Goal: Task Accomplishment & Management: Manage account settings

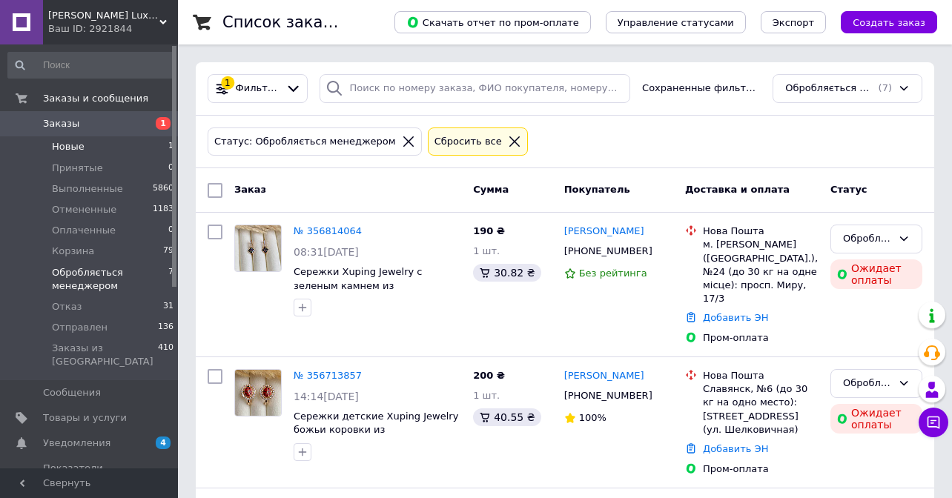
click at [96, 147] on li "Новые 1" at bounding box center [91, 146] width 182 height 21
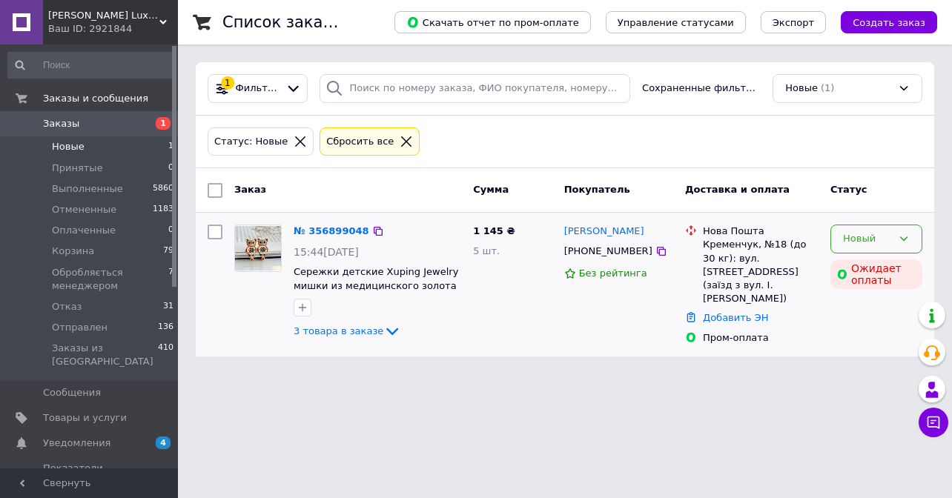
click at [891, 237] on div "Новый" at bounding box center [867, 239] width 49 height 16
click at [535, 347] on div "№ 356899048 15:44, 12.08.2025 Сережки детские Xuping Jewelry мишки из медицинск…" at bounding box center [565, 285] width 738 height 144
click at [264, 247] on img at bounding box center [258, 248] width 46 height 44
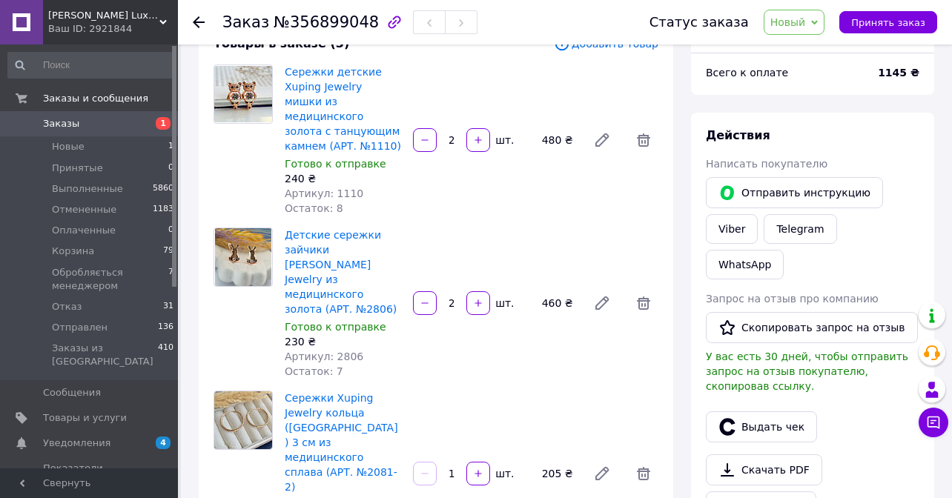
scroll to position [108, 0]
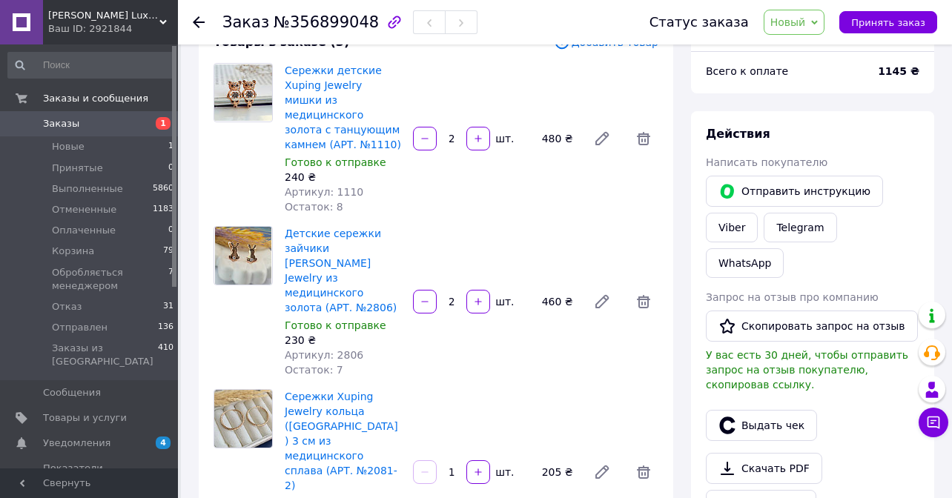
drag, startPoint x: 332, startPoint y: 457, endPoint x: 368, endPoint y: 456, distance: 36.3
copy span "2081-2"
